Goal: Navigation & Orientation: Understand site structure

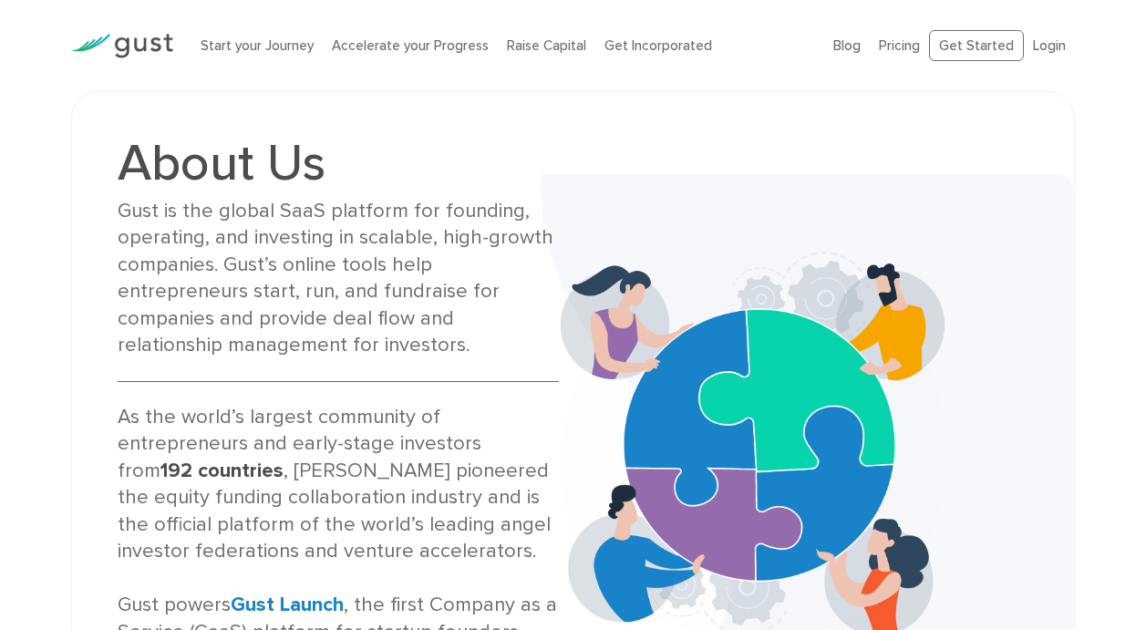
click at [153, 47] on img at bounding box center [122, 46] width 102 height 25
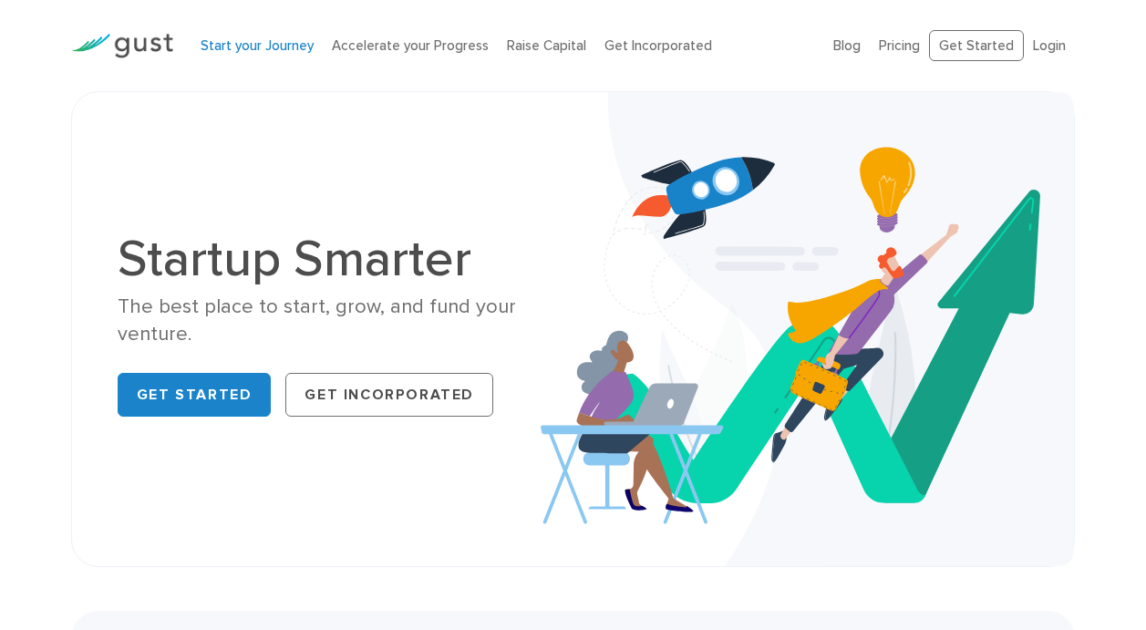
click at [251, 47] on link "Start your Journey" at bounding box center [257, 45] width 113 height 16
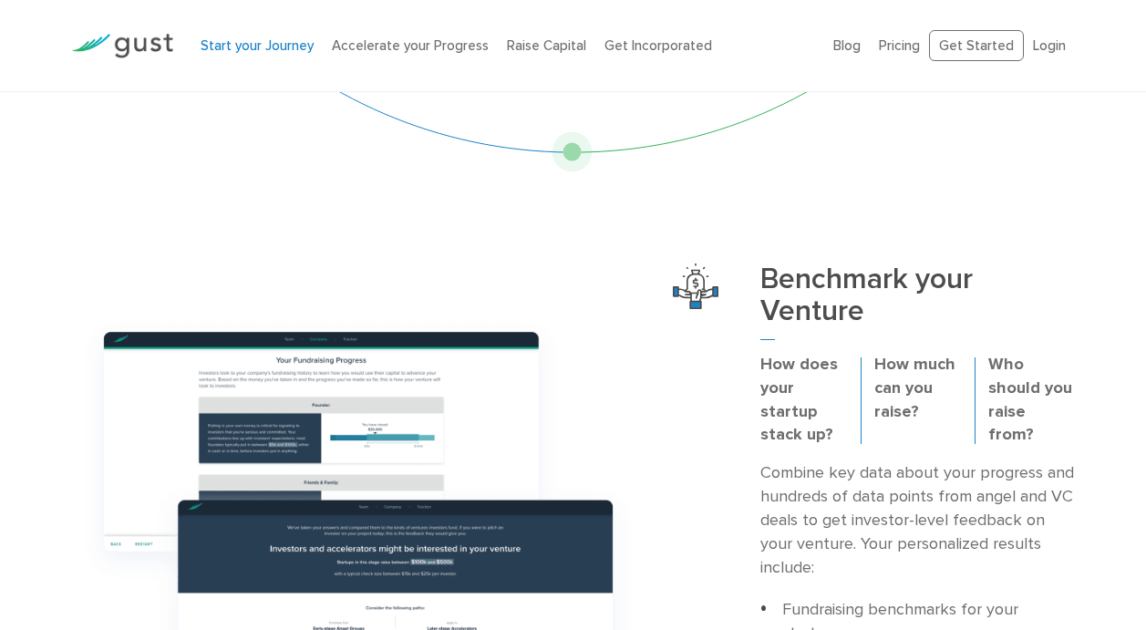
scroll to position [437, 0]
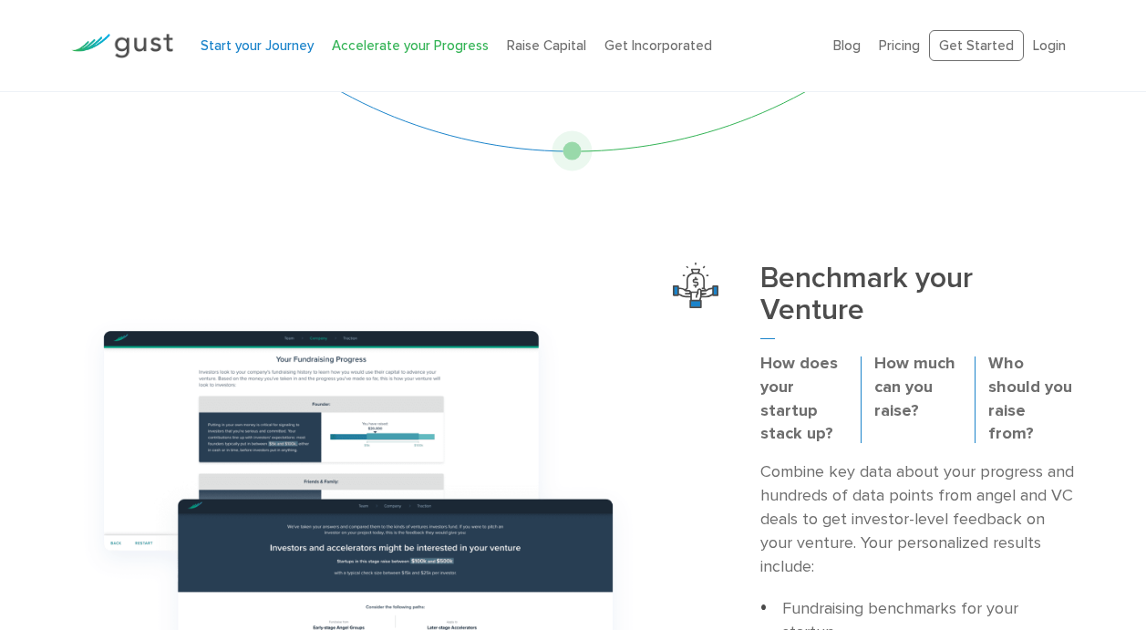
click at [379, 44] on link "Accelerate your Progress" at bounding box center [410, 45] width 157 height 16
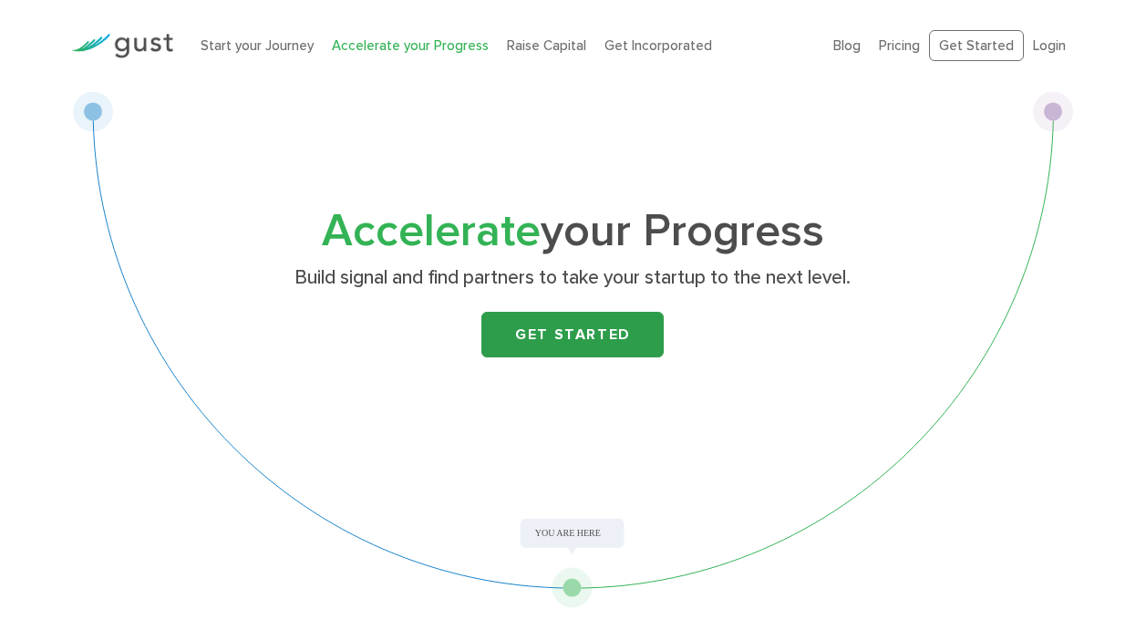
click at [561, 334] on link "Get Started" at bounding box center [573, 335] width 182 height 46
click at [529, 47] on link "Raise Capital" at bounding box center [546, 45] width 79 height 16
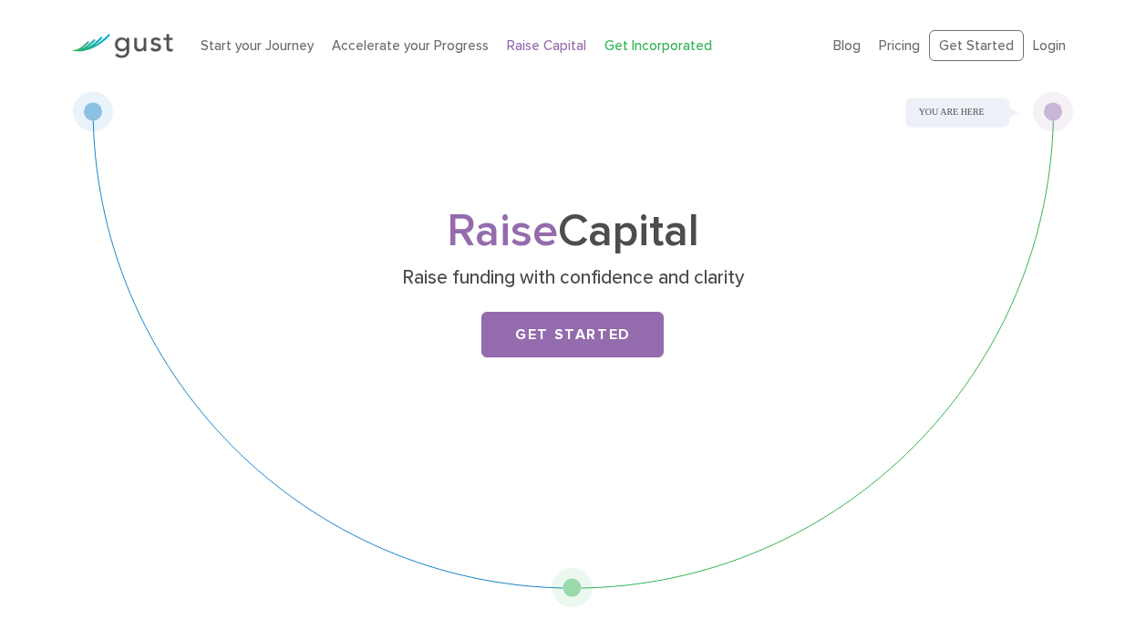
click at [630, 44] on link "Get Incorporated" at bounding box center [659, 45] width 108 height 16
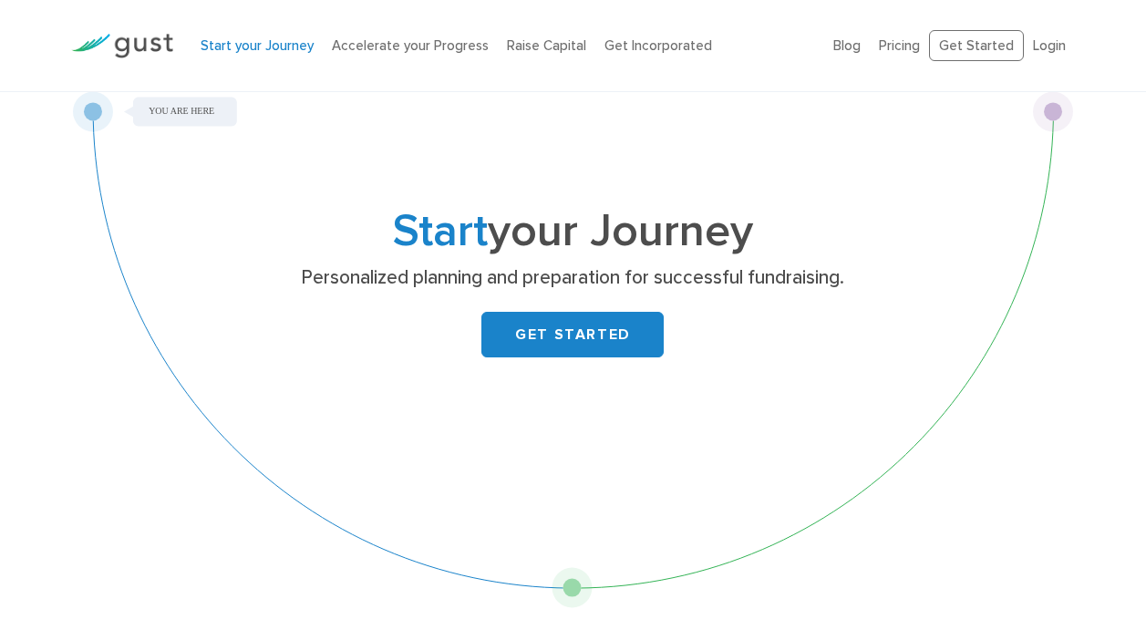
scroll to position [437, 0]
